Goal: Task Accomplishment & Management: Use online tool/utility

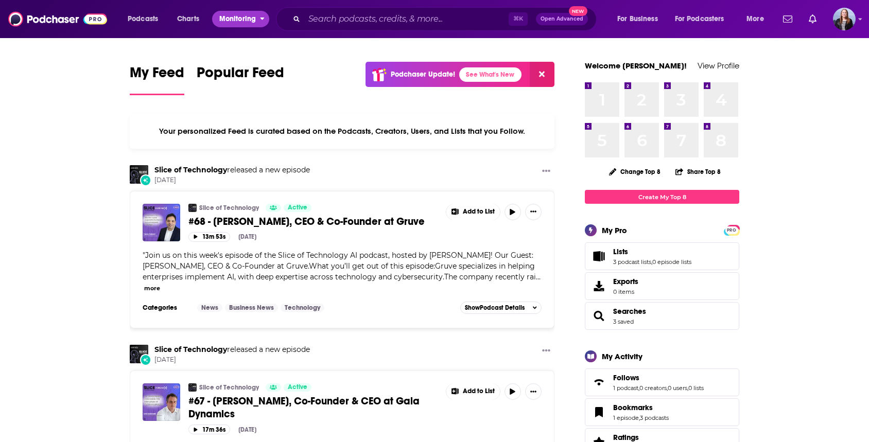
click at [233, 20] on span "Monitoring" at bounding box center [237, 19] width 37 height 14
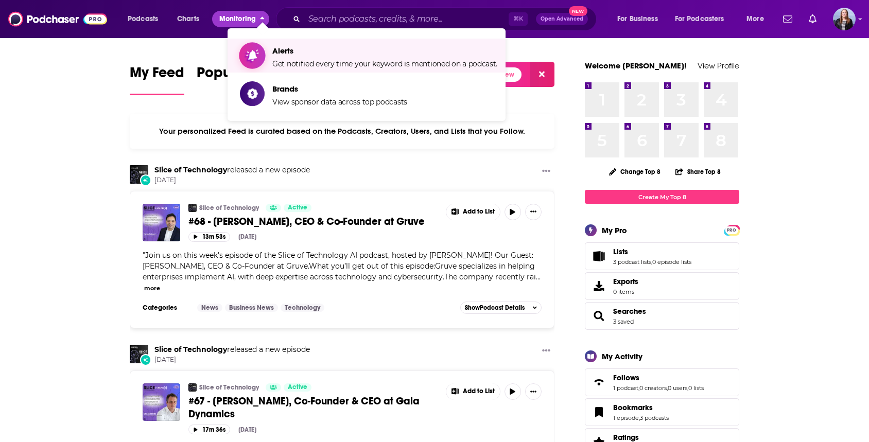
click at [299, 59] on span "Get notified every time your keyword is mentioned on a podcast." at bounding box center [384, 63] width 225 height 9
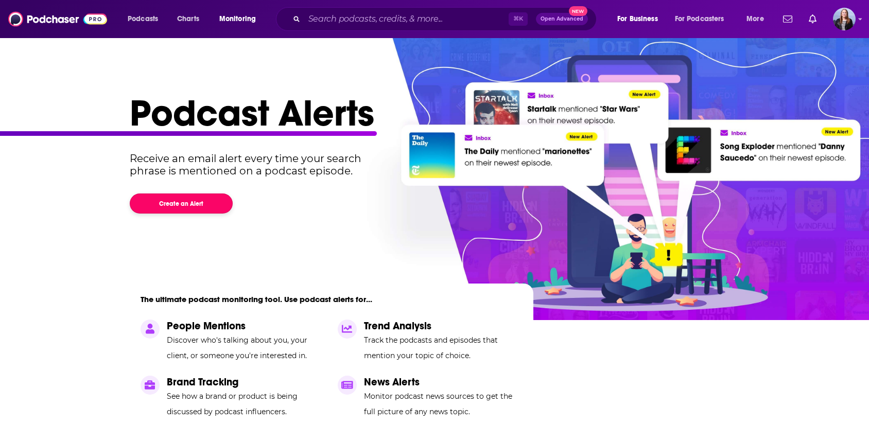
click at [193, 204] on button "Create an Alert" at bounding box center [181, 204] width 103 height 20
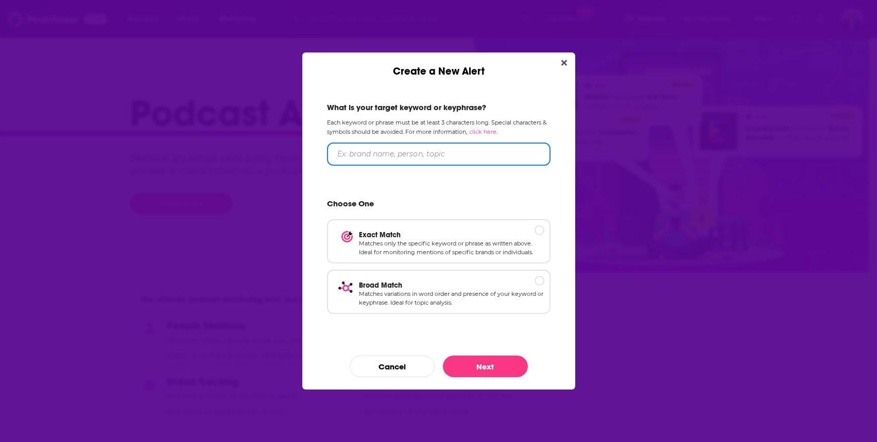
click at [405, 147] on input "Create a New Alert" at bounding box center [438, 154] width 223 height 23
type input "Typeface"
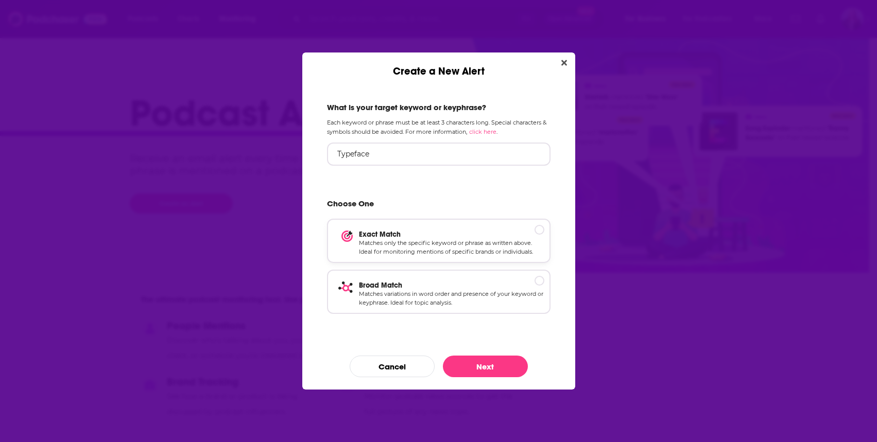
click at [394, 249] on p "Matches only the specific keyword or phrase as written above. Ideal for monitor…" at bounding box center [451, 248] width 185 height 18
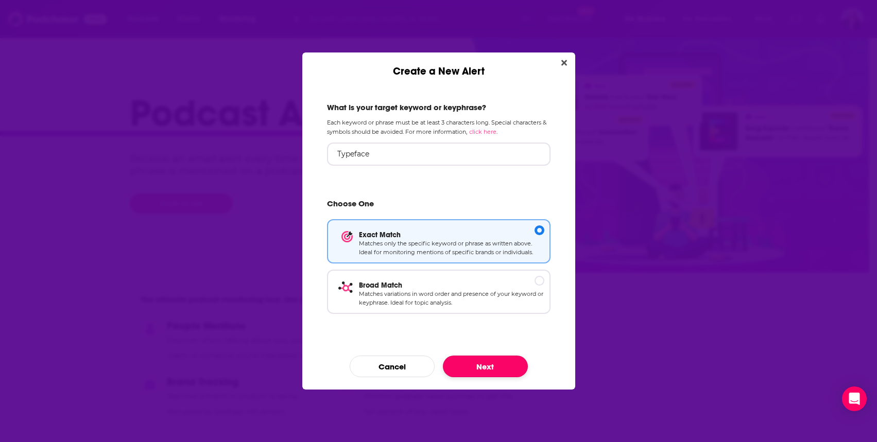
click at [492, 365] on button "Next" at bounding box center [485, 367] width 85 height 22
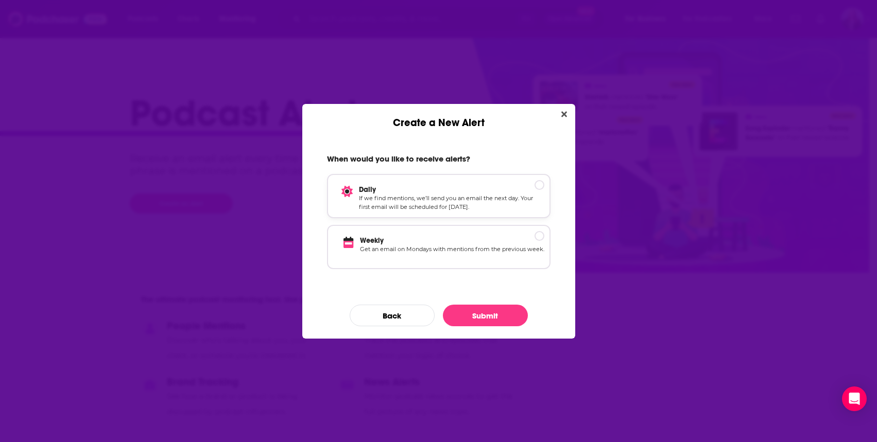
click at [455, 205] on p "If we find mentions, we’ll send you an email the next day. Your first email wil…" at bounding box center [451, 203] width 185 height 18
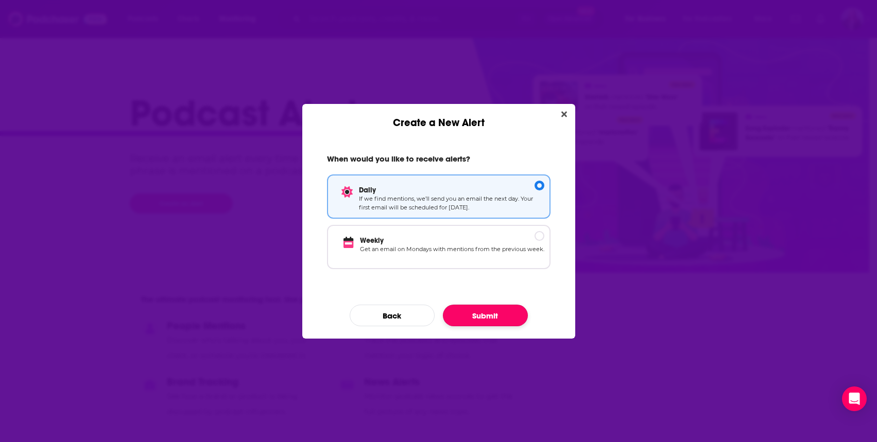
click at [471, 314] on button "Submit" at bounding box center [485, 316] width 85 height 22
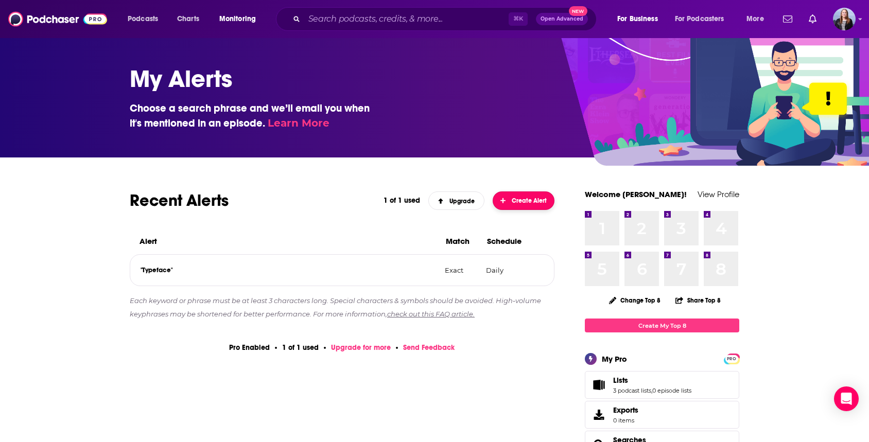
click at [509, 200] on span "Create Alert" at bounding box center [523, 200] width 47 height 7
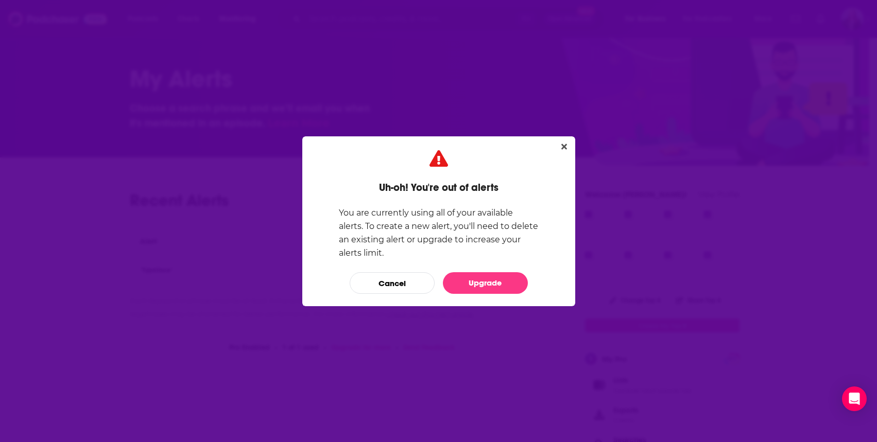
click at [502, 226] on p "You are currently using all of your available alerts. To create a new alert, yo…" at bounding box center [439, 233] width 200 height 54
click at [449, 221] on p "You are currently using all of your available alerts. To create a new alert, yo…" at bounding box center [439, 233] width 200 height 54
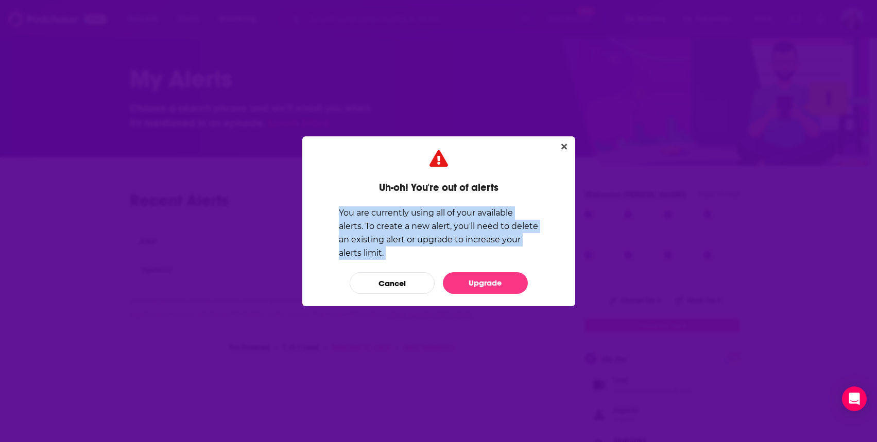
click at [449, 221] on p "You are currently using all of your available alerts. To create a new alert, yo…" at bounding box center [439, 233] width 200 height 54
click at [486, 217] on p "You are currently using all of your available alerts. To create a new alert, yo…" at bounding box center [439, 233] width 200 height 54
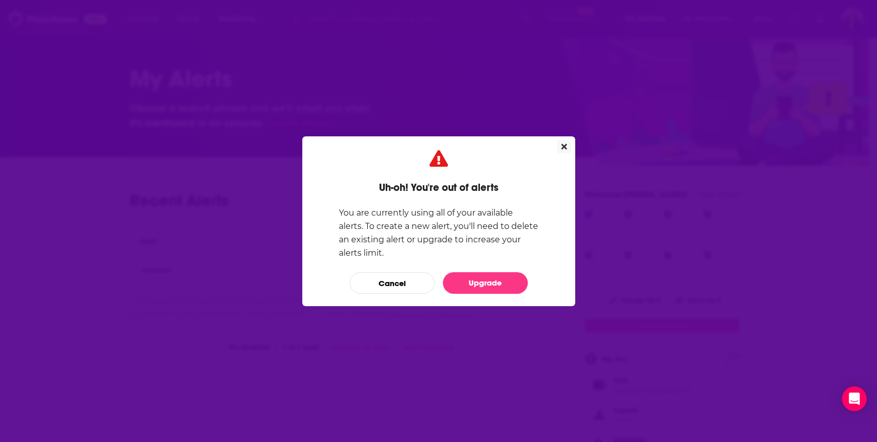
click at [566, 146] on icon "Close" at bounding box center [564, 147] width 6 height 8
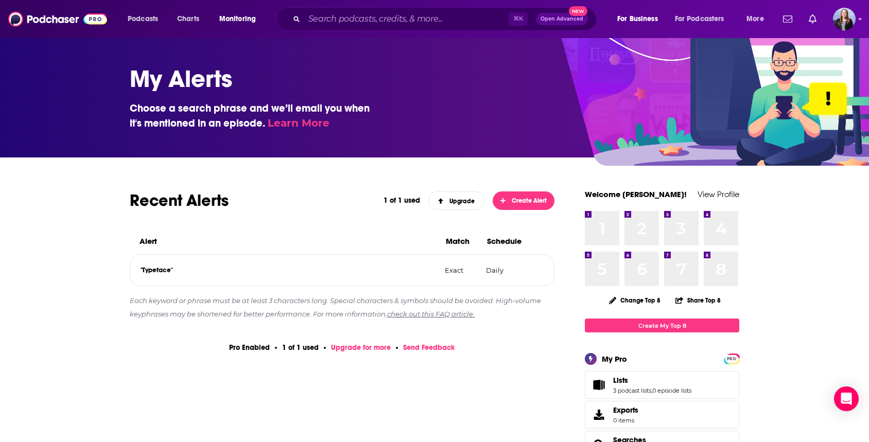
click at [857, 26] on div "Podcasts Charts Monitoring ⌘ K Open Advanced New For Business For Podcasters Mo…" at bounding box center [434, 19] width 869 height 38
click at [854, 20] on img "Logged in as annarice" at bounding box center [844, 19] width 23 height 23
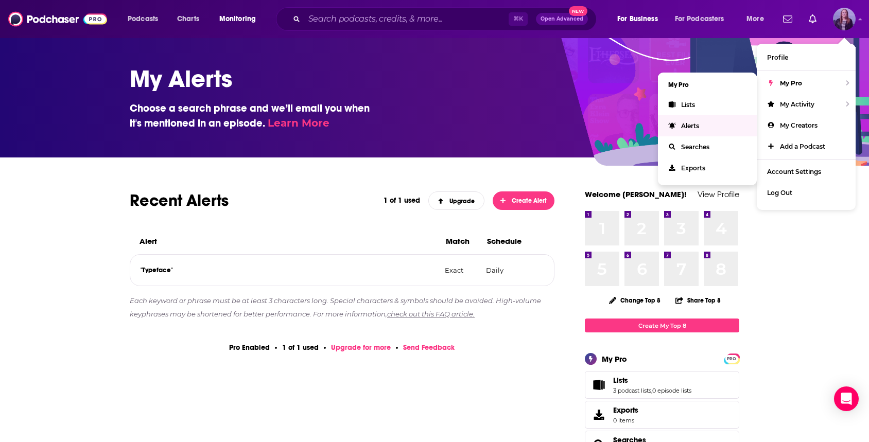
click at [684, 126] on span "Alerts" at bounding box center [690, 126] width 18 height 8
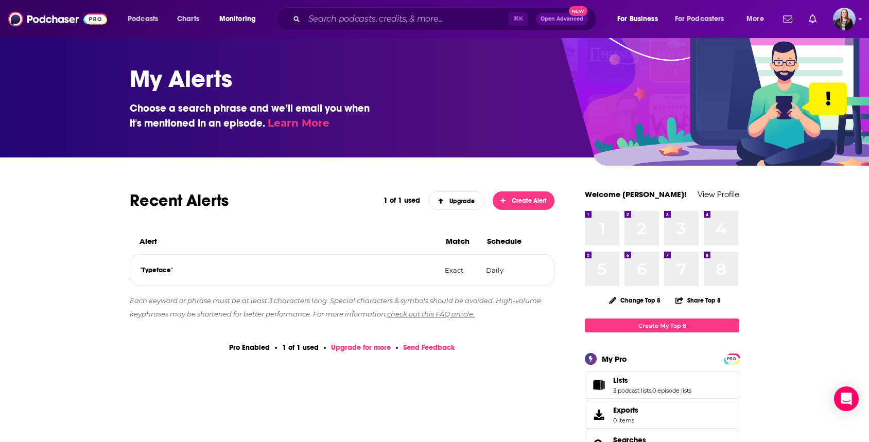
click at [358, 350] on link "Upgrade for more" at bounding box center [361, 347] width 60 height 9
